Goal: Transaction & Acquisition: Purchase product/service

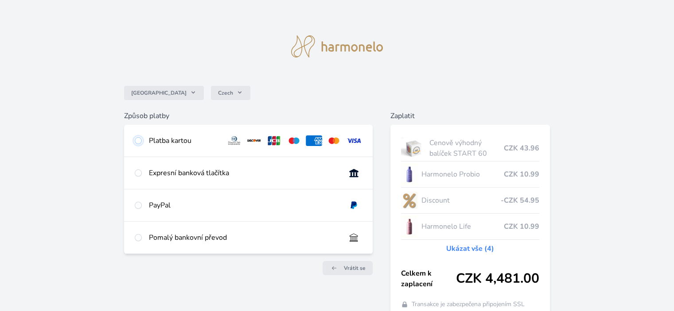
click at [136, 140] on input "radio" at bounding box center [138, 140] width 7 height 7
radio input "true"
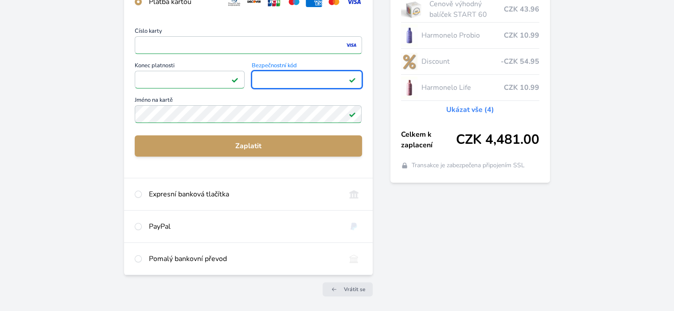
scroll to position [170, 0]
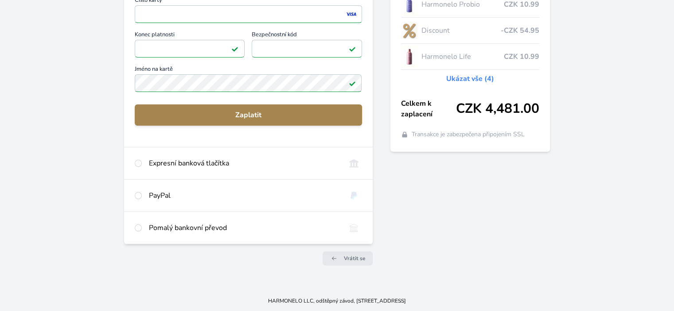
click at [244, 117] on span "Zaplatit" at bounding box center [248, 115] width 213 height 11
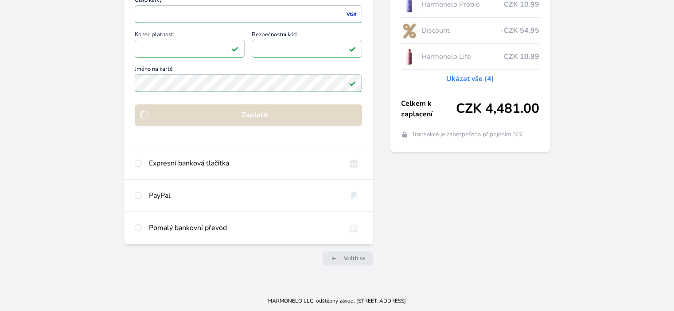
scroll to position [74, 0]
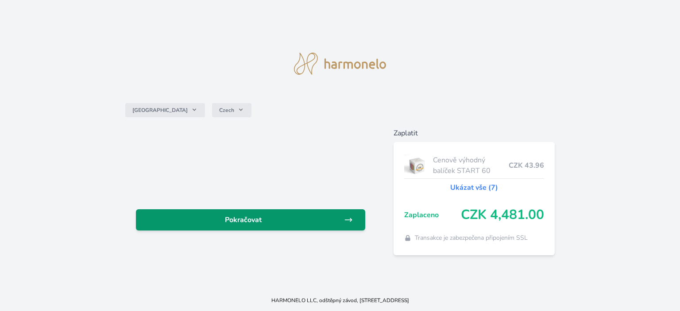
click at [256, 221] on span "Pokračovat" at bounding box center [243, 220] width 201 height 11
